Goal: Task Accomplishment & Management: Use online tool/utility

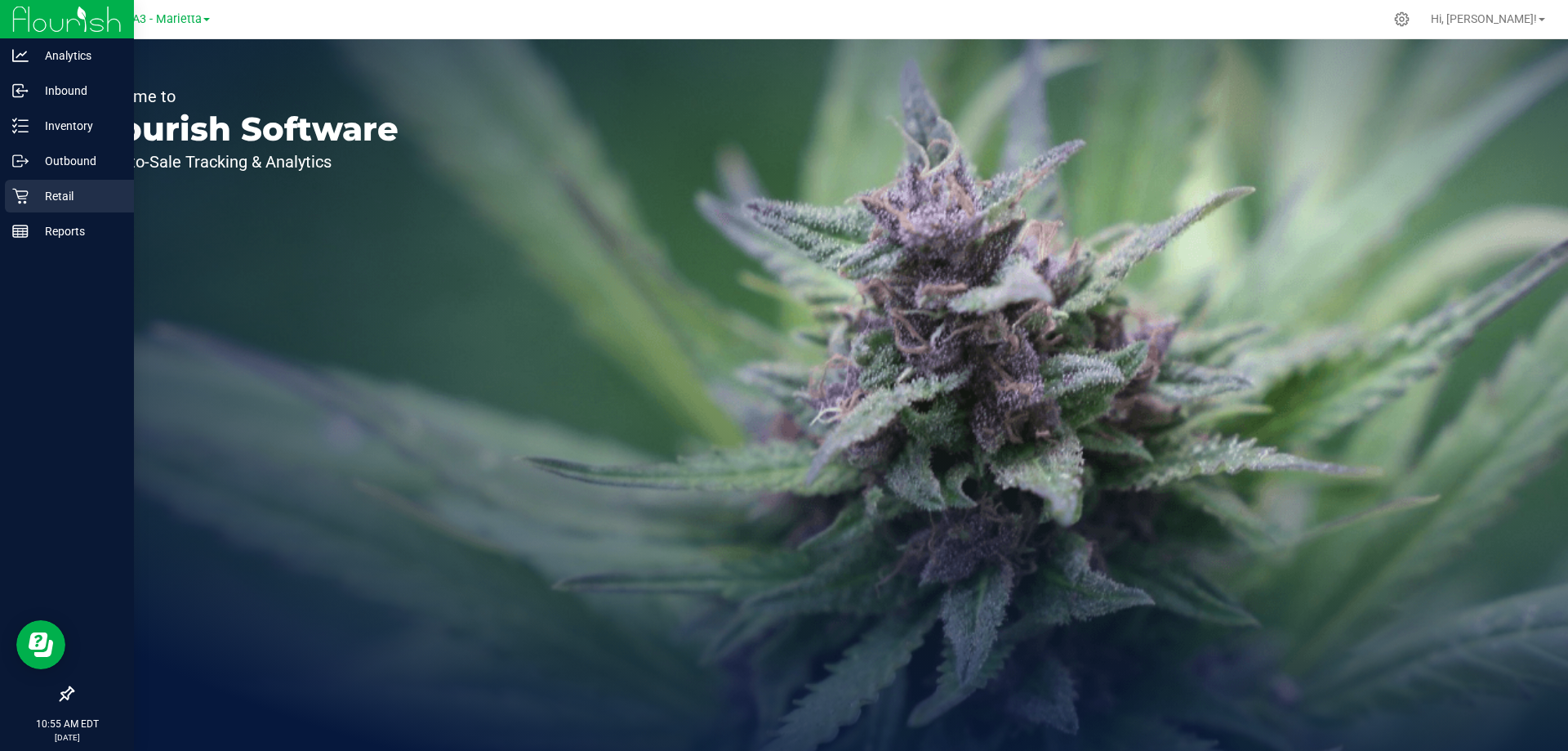
click at [55, 191] on p "Retail" at bounding box center [77, 196] width 98 height 20
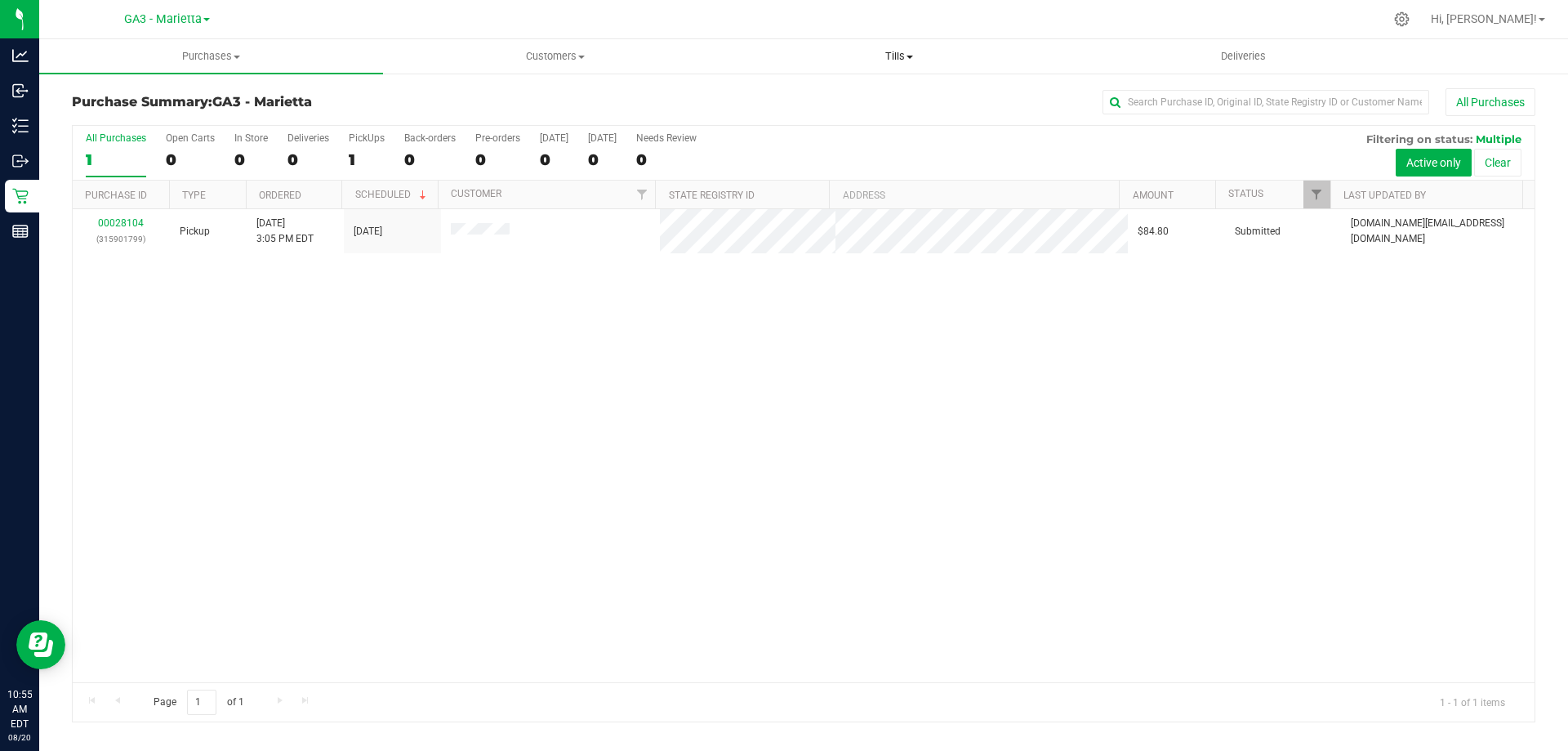
click at [906, 57] on span "Tills" at bounding box center [898, 55] width 342 height 14
click at [811, 103] on span "Manage tills" at bounding box center [782, 98] width 111 height 14
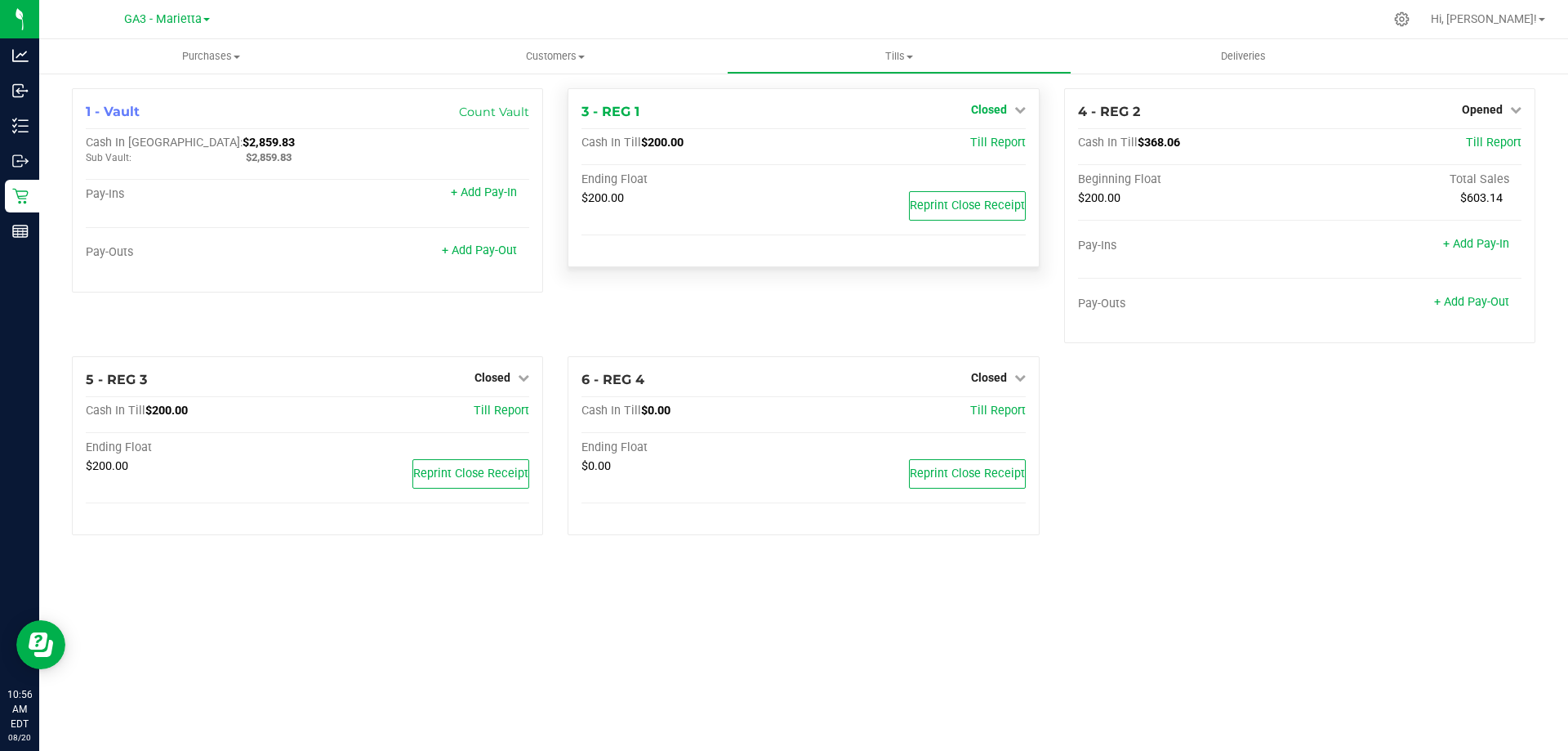
click at [1019, 110] on icon at bounding box center [1021, 110] width 11 height 11
click at [999, 143] on link "Open Till" at bounding box center [988, 144] width 43 height 13
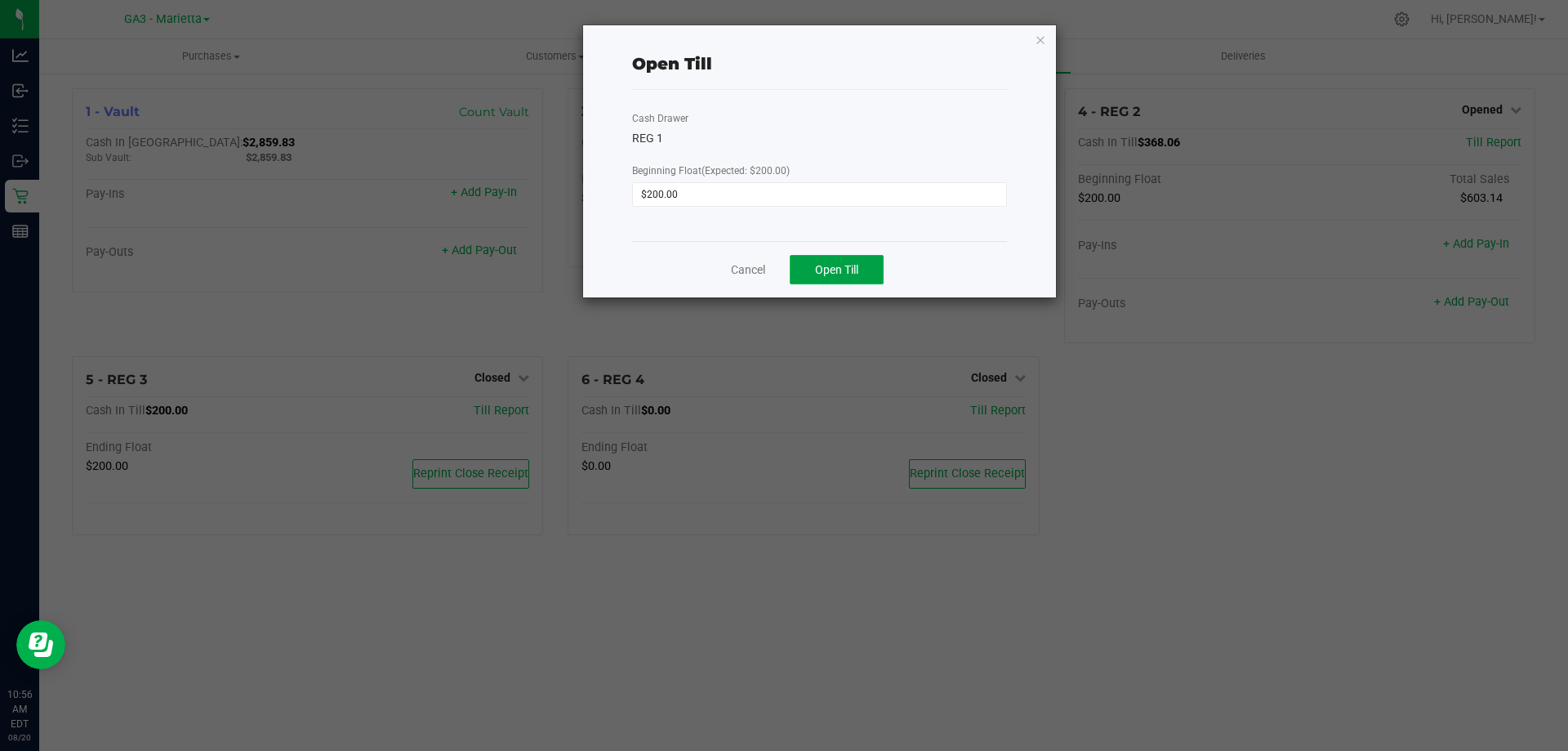
click at [867, 259] on button "Open Till" at bounding box center [836, 269] width 93 height 30
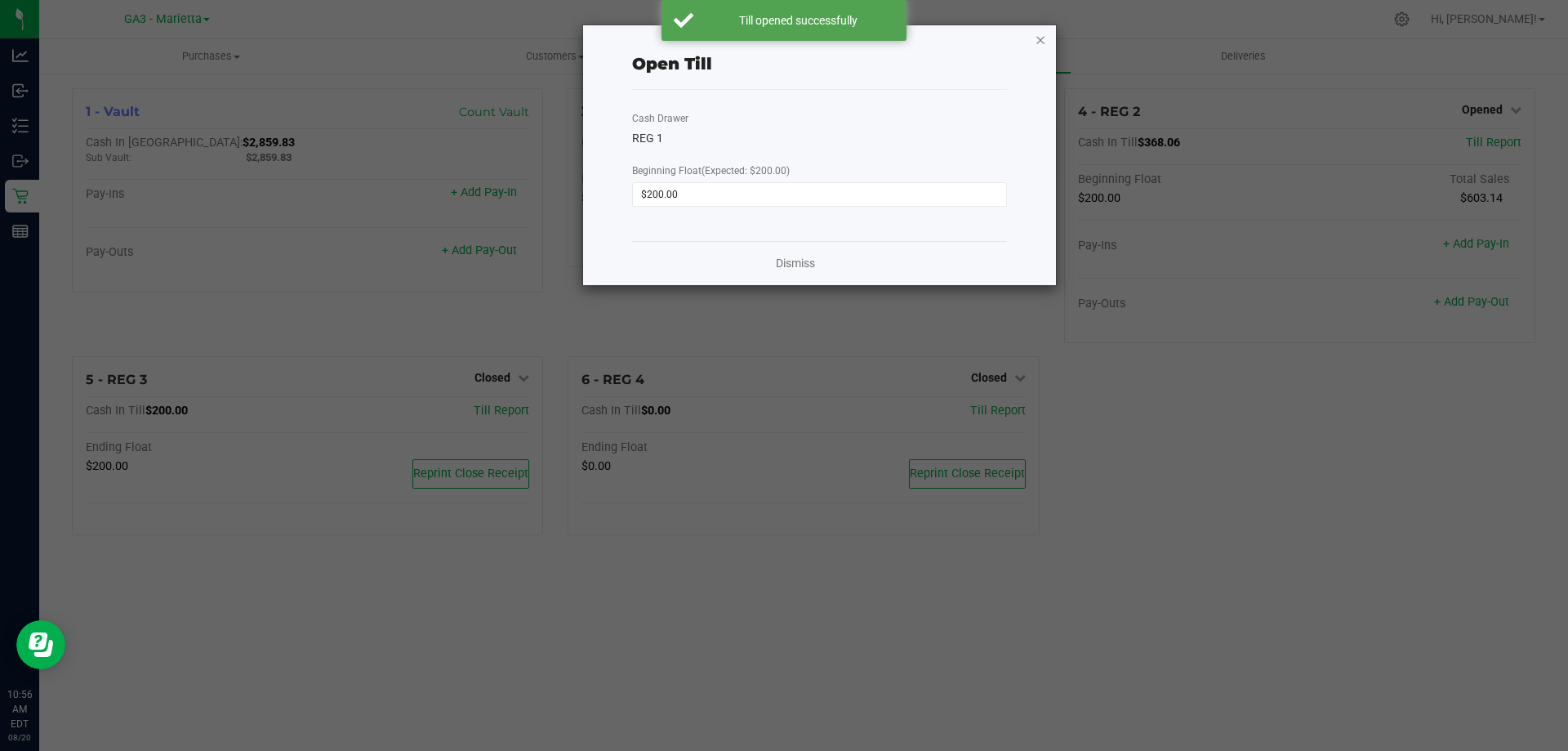
click at [1041, 40] on icon "button" at bounding box center [1041, 39] width 11 height 20
